Goal: Information Seeking & Learning: Learn about a topic

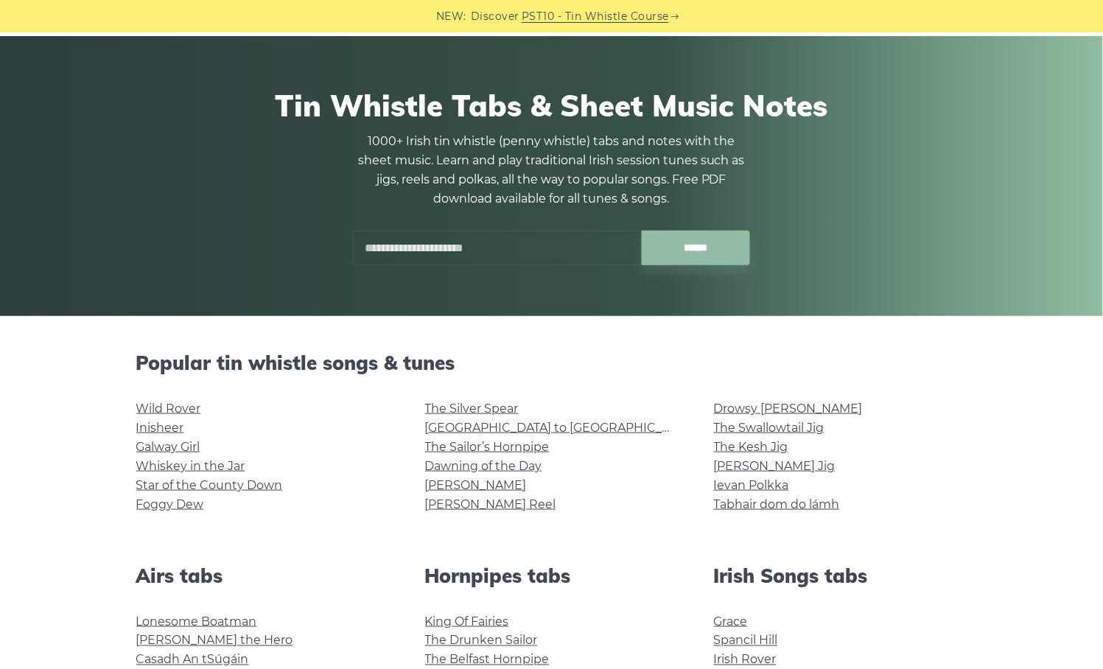
scroll to position [245, 0]
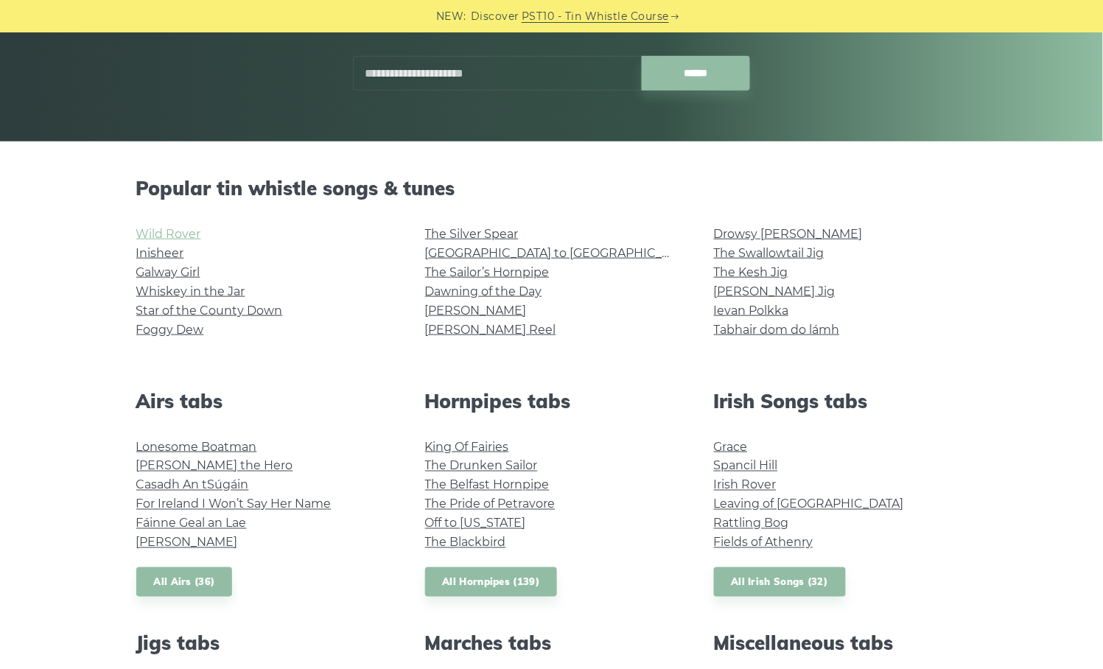
click at [180, 227] on link "Wild Rover" at bounding box center [168, 234] width 65 height 14
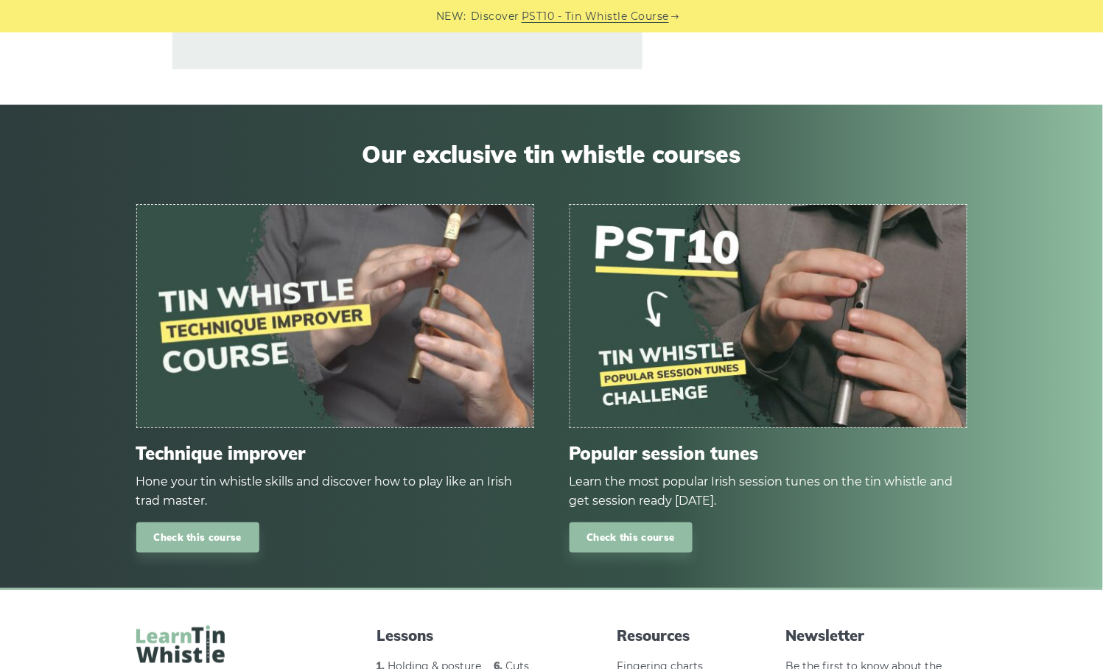
scroll to position [817, 0]
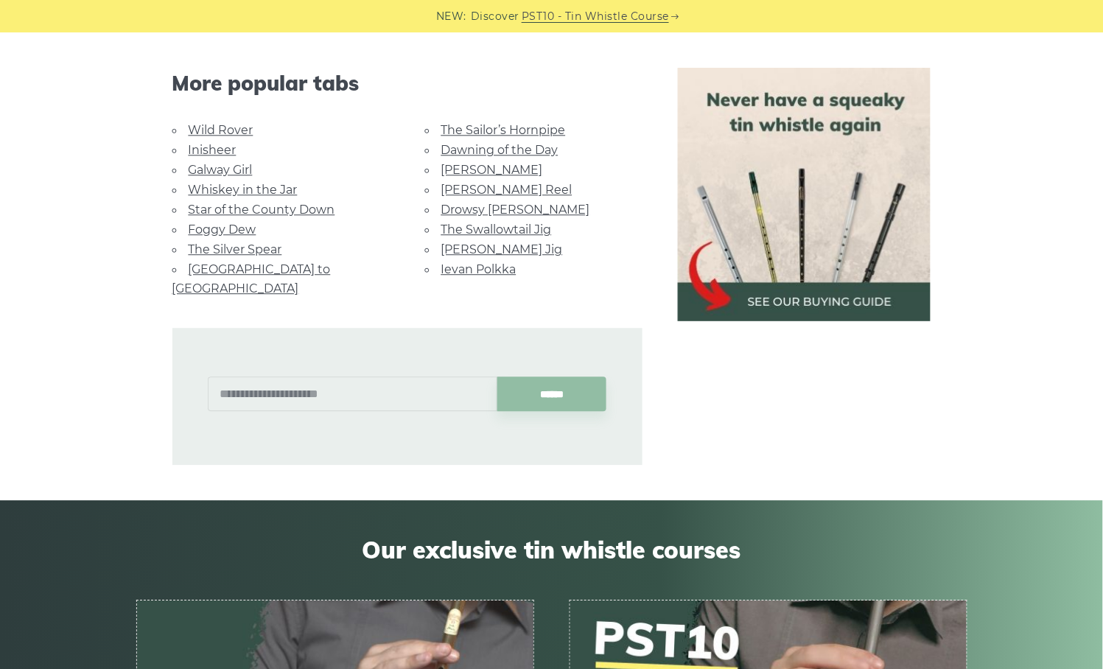
click at [227, 223] on link "Foggy Dew" at bounding box center [223, 230] width 68 height 14
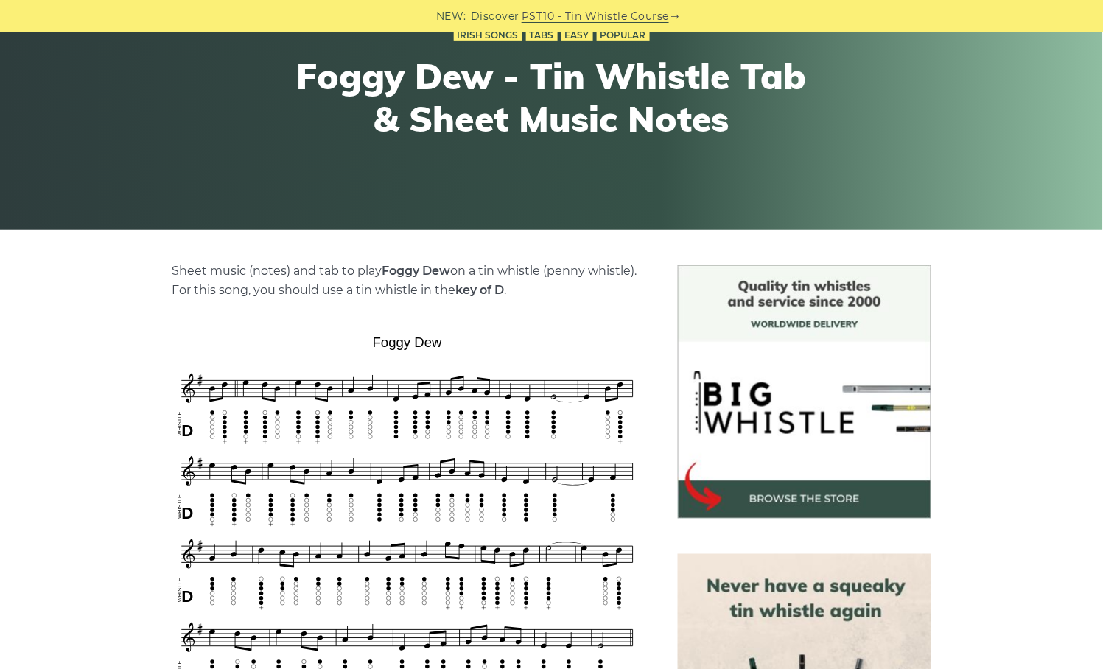
scroll to position [245, 0]
